Goal: Information Seeking & Learning: Find specific page/section

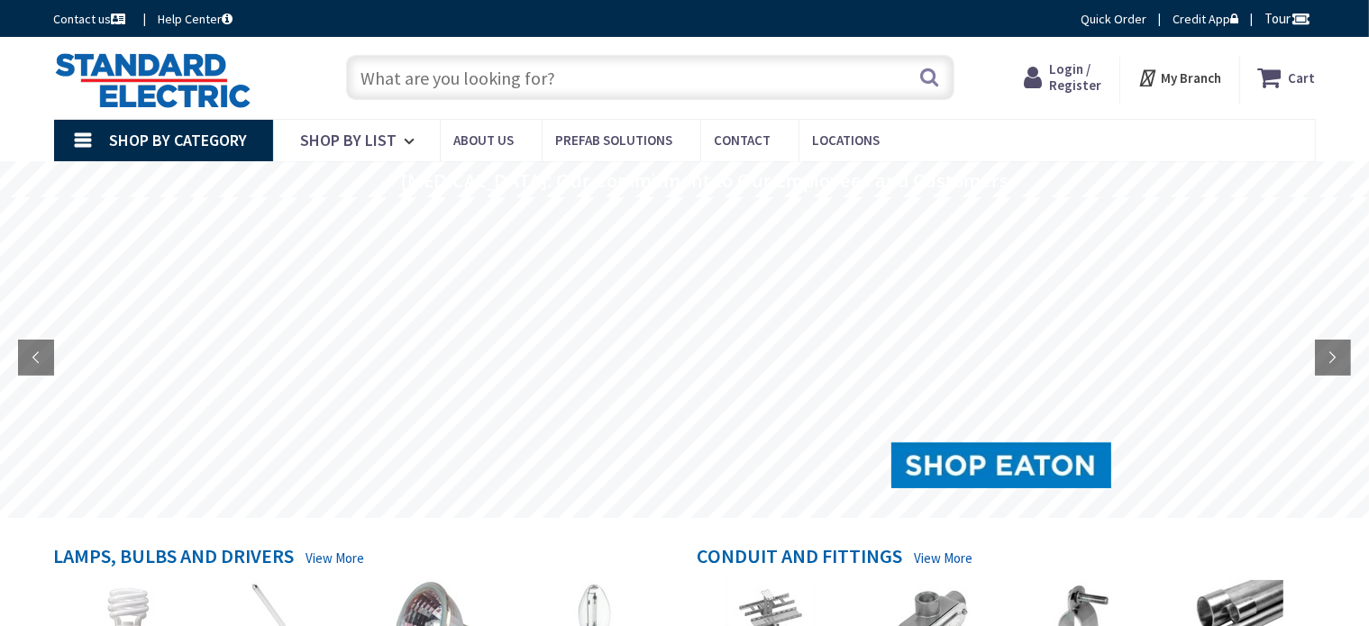
click at [429, 87] on input "text" at bounding box center [650, 77] width 608 height 45
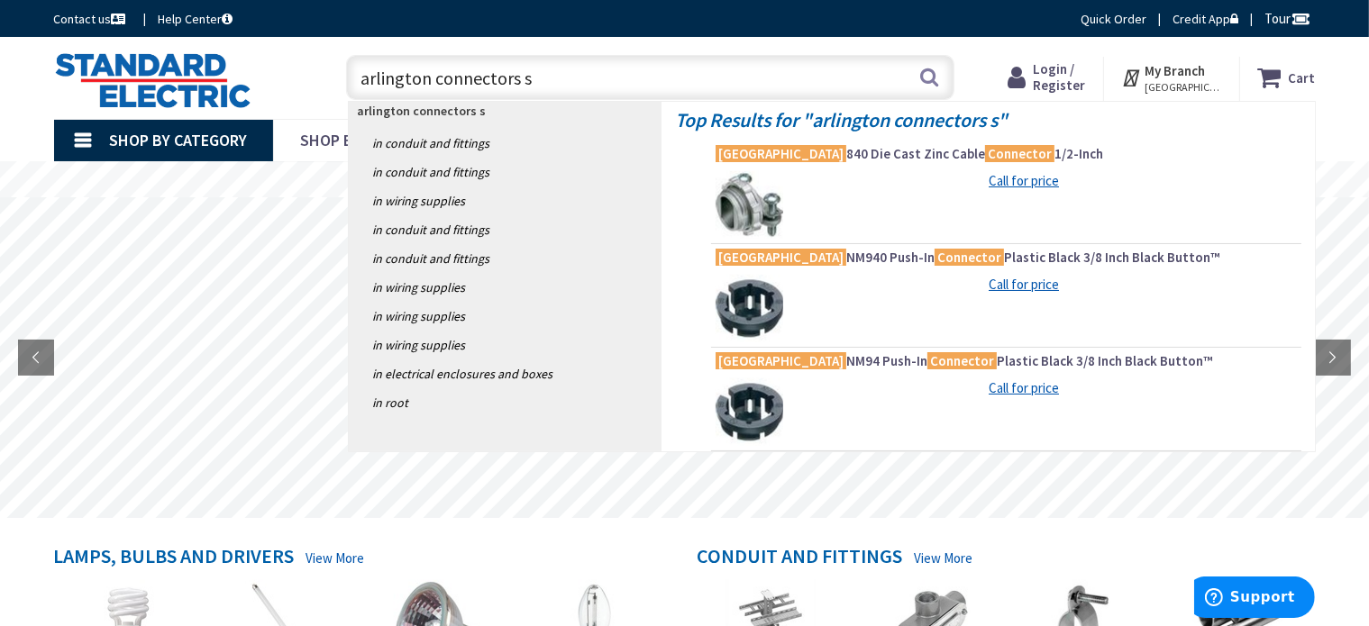
type input "arlington connectors sg"
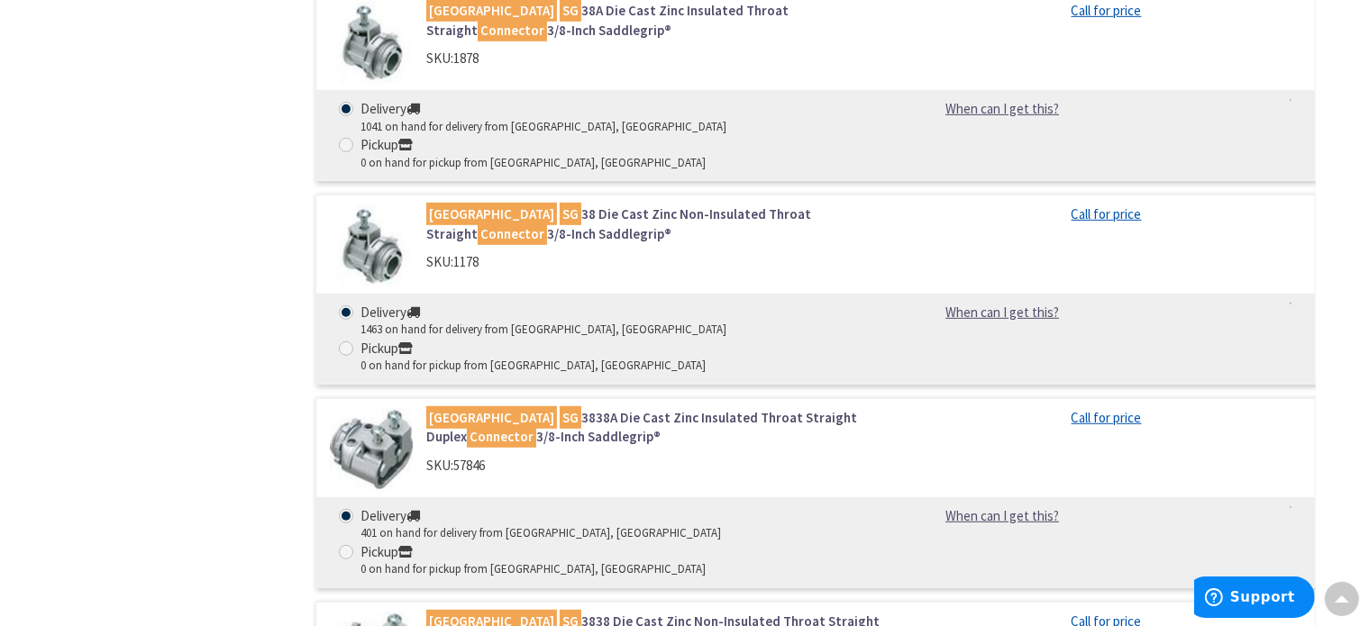
scroll to position [991, 0]
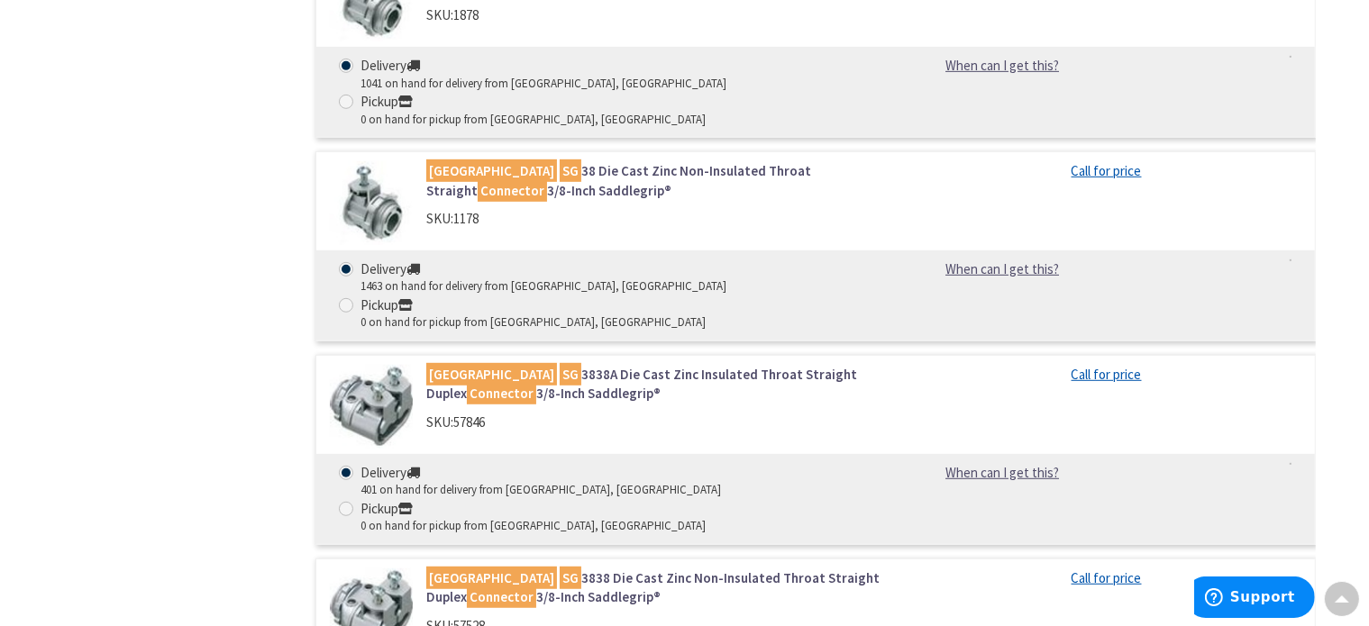
click at [522, 413] on div "SKU: 57846" at bounding box center [655, 422] width 459 height 19
click at [449, 363] on mark "[GEOGRAPHIC_DATA]" at bounding box center [491, 374] width 131 height 23
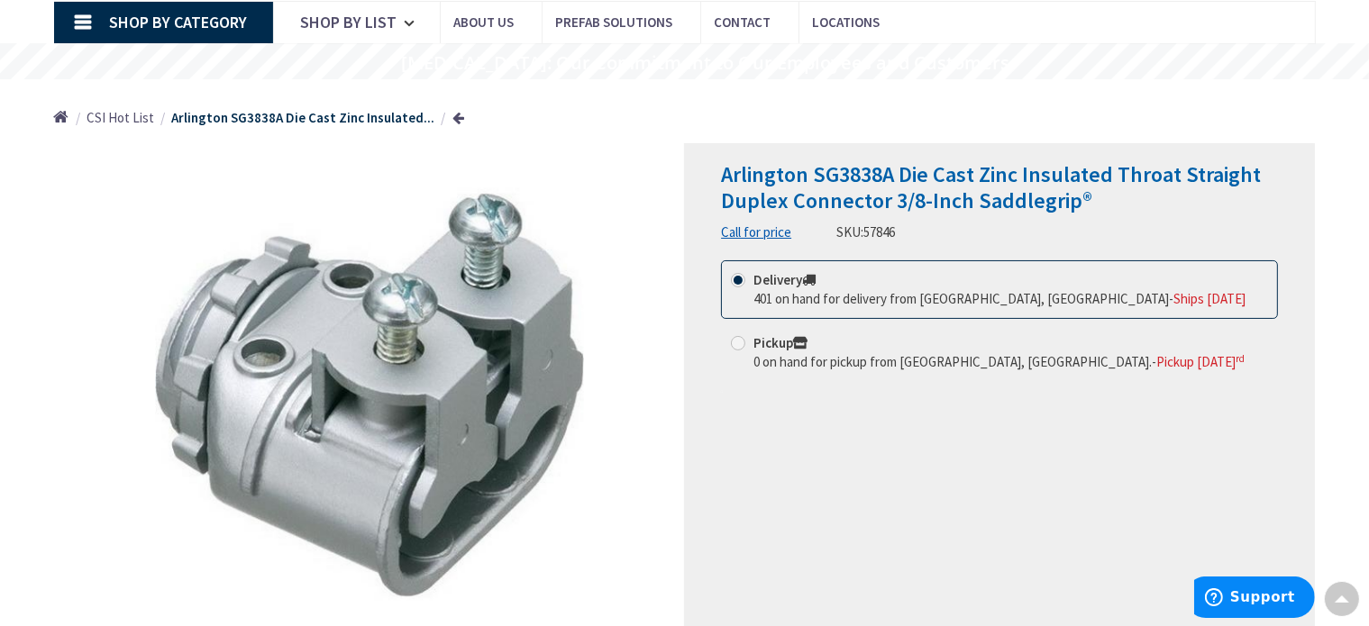
scroll to position [90, 0]
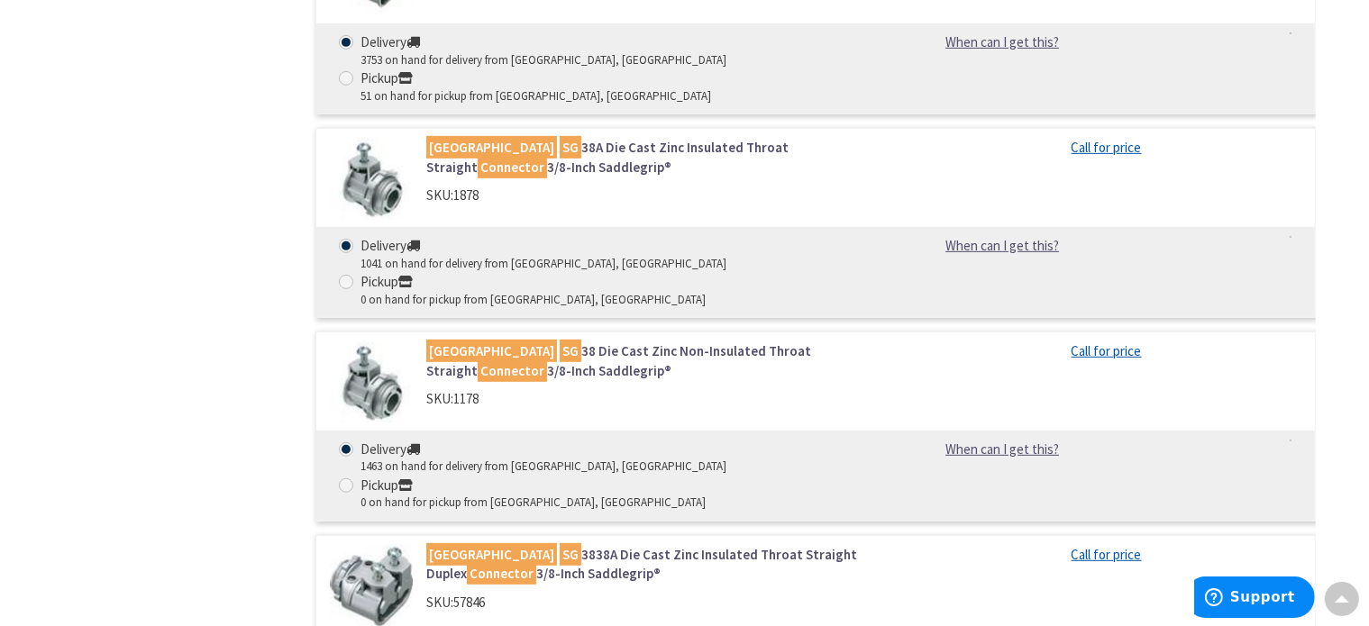
scroll to position [901, 0]
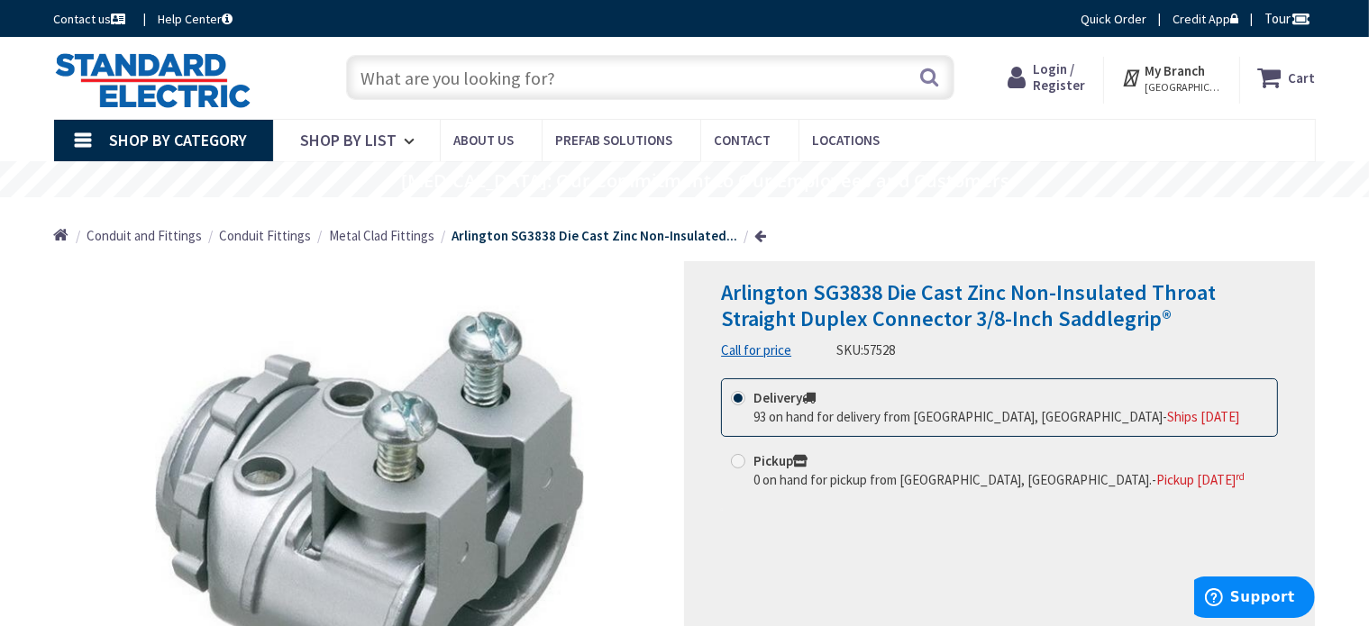
click at [375, 77] on input "text" at bounding box center [650, 77] width 608 height 45
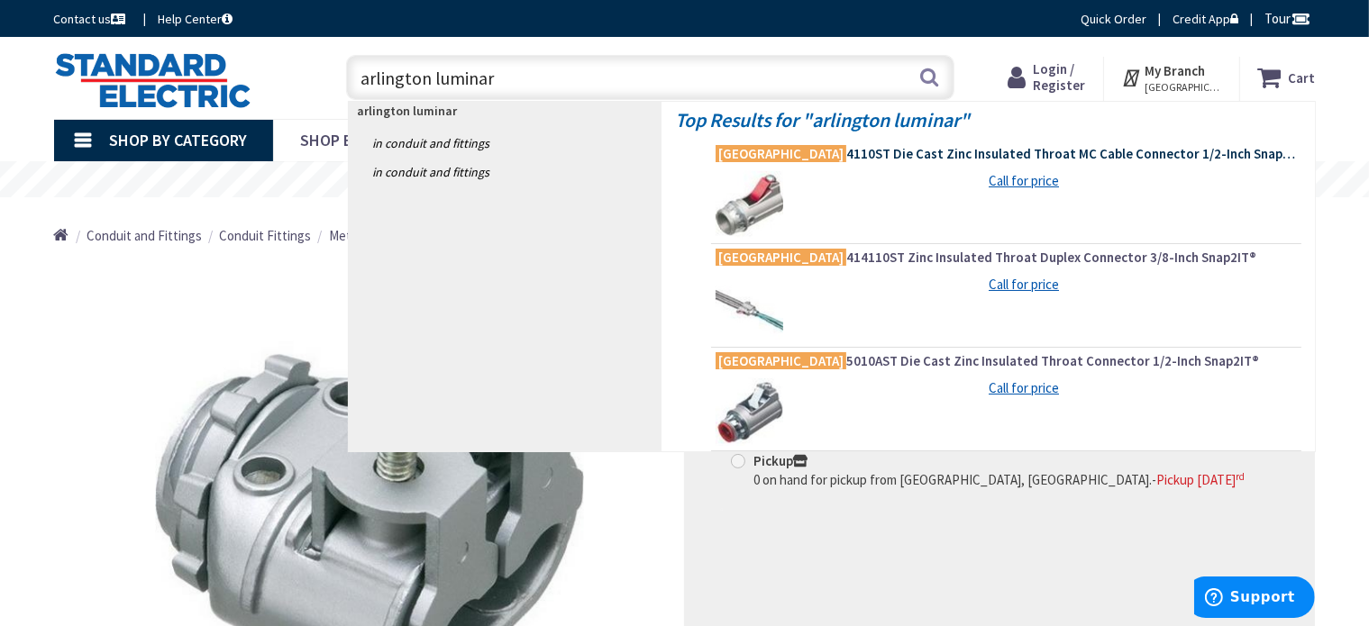
type input "arlington luminar"
click at [750, 161] on mark "[GEOGRAPHIC_DATA]" at bounding box center [780, 153] width 131 height 23
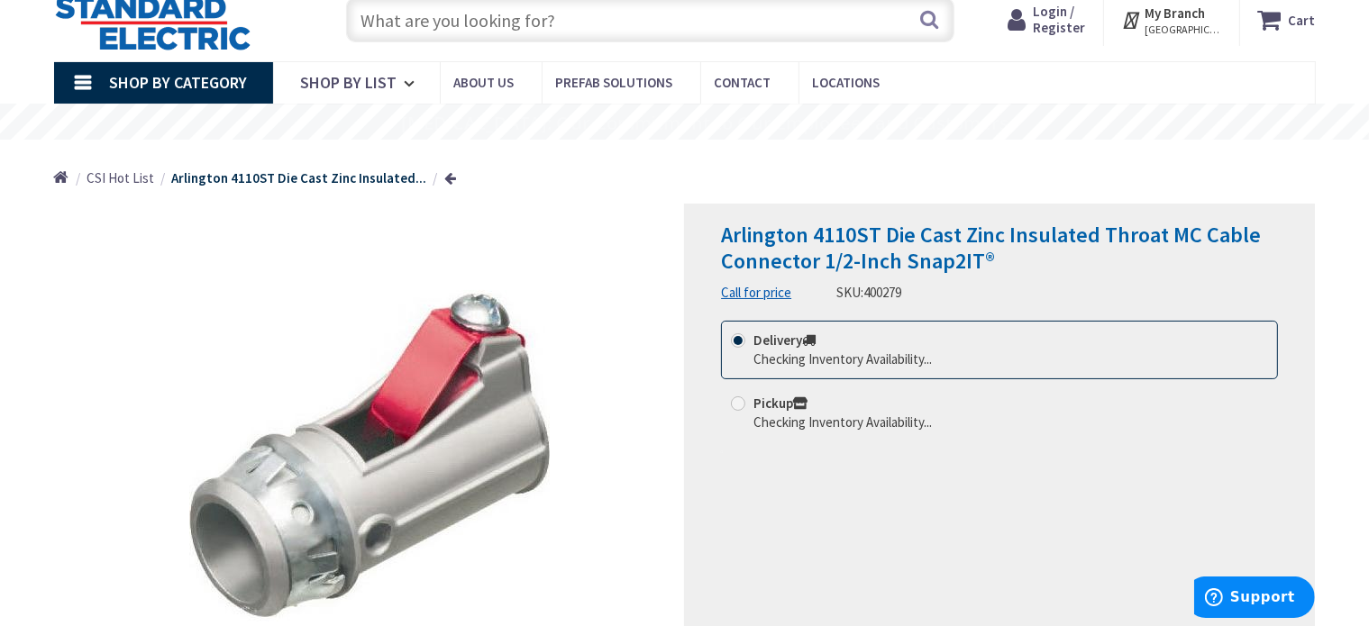
scroll to position [90, 0]
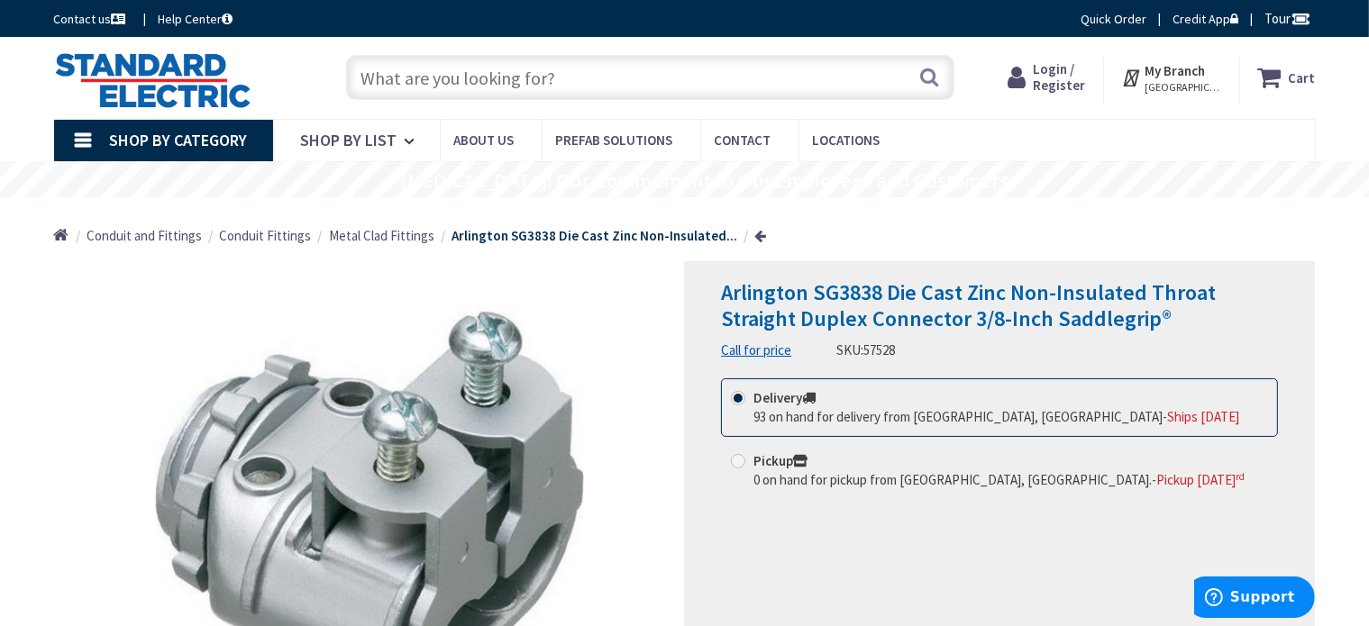
click at [422, 75] on input "text" at bounding box center [650, 77] width 608 height 45
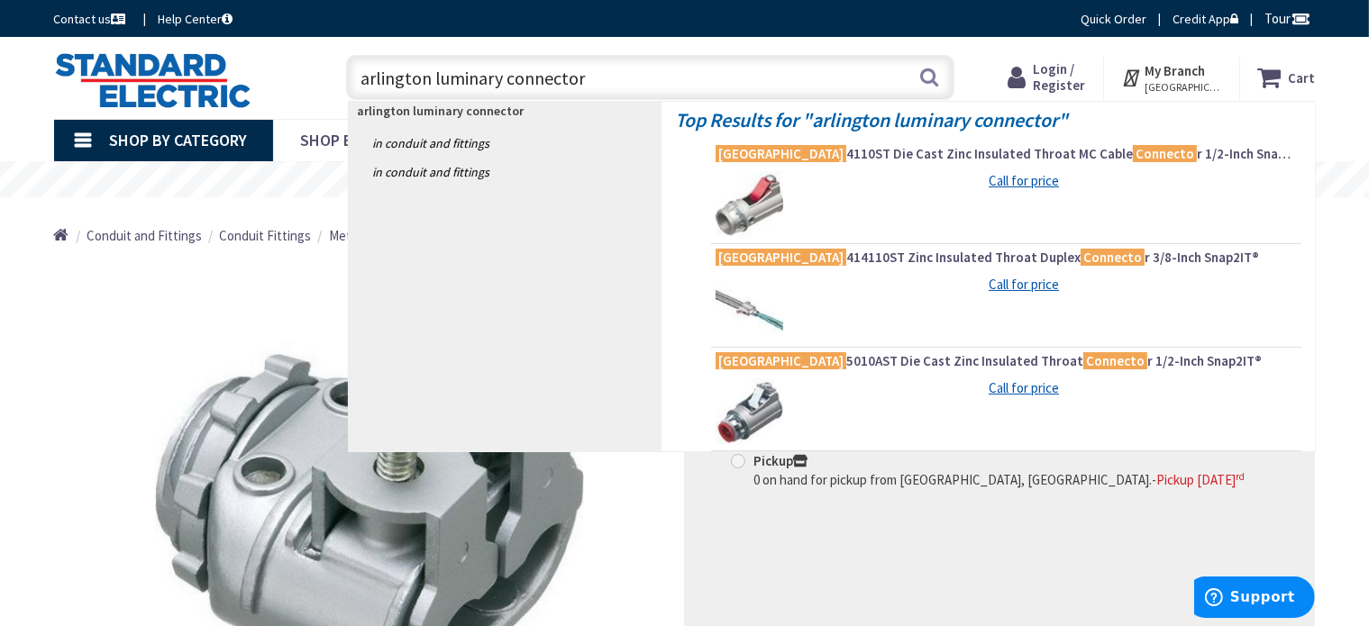
type input "arlington luminary connectors"
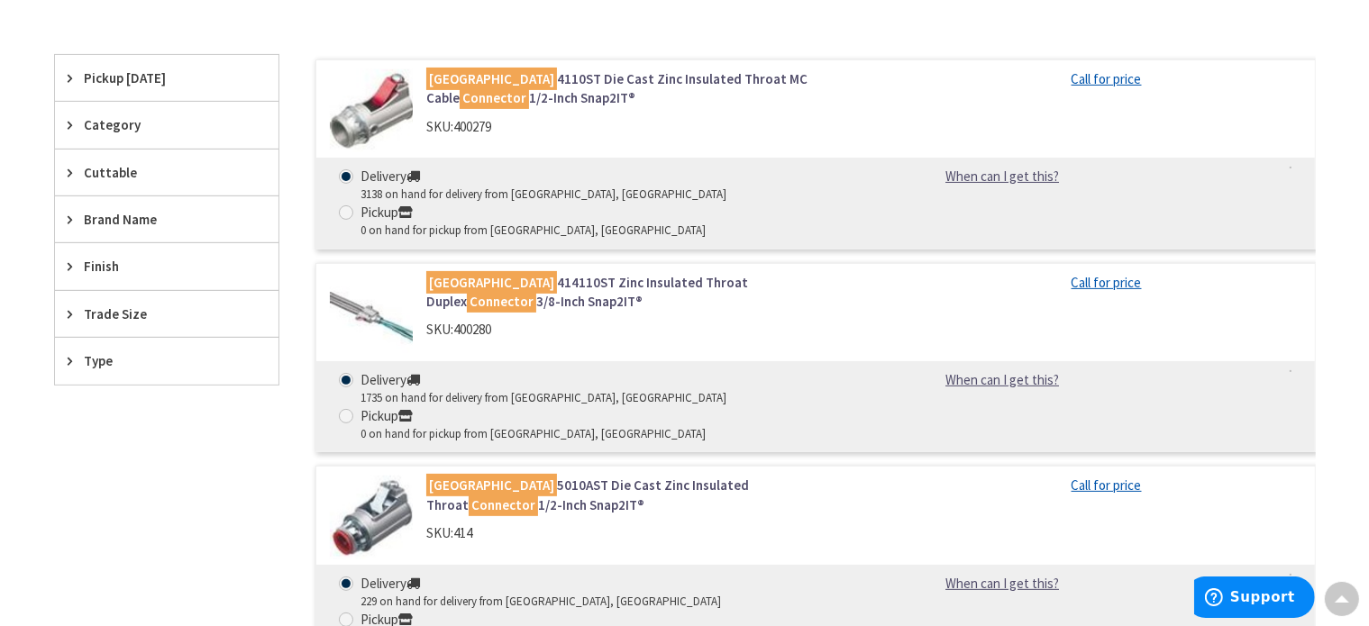
scroll to position [631, 0]
